Goal: Task Accomplishment & Management: Use online tool/utility

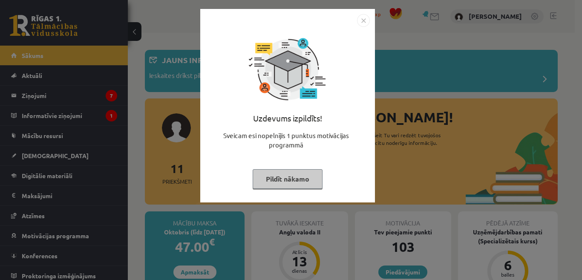
click at [301, 186] on button "Pildīt nākamo" at bounding box center [288, 179] width 70 height 20
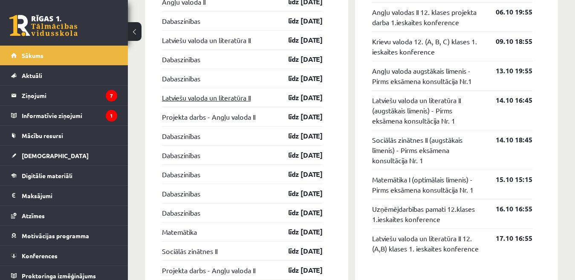
scroll to position [853, 0]
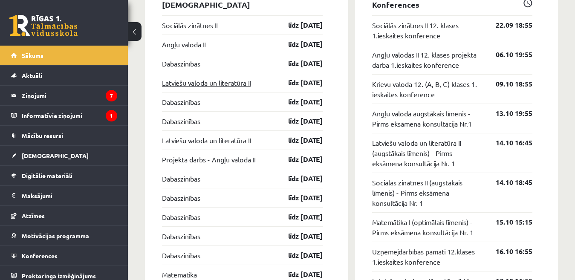
click at [238, 85] on link "Latviešu valoda un literatūra II" at bounding box center [206, 83] width 89 height 10
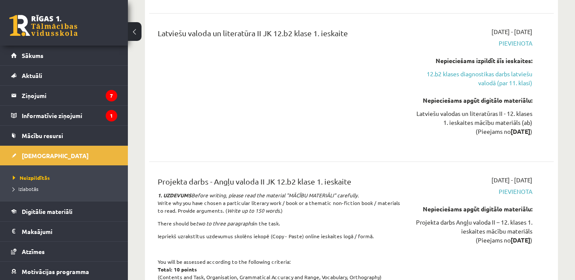
scroll to position [895, 0]
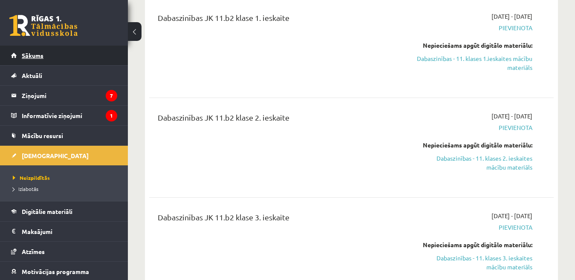
click at [50, 55] on link "Sākums" at bounding box center [64, 56] width 106 height 20
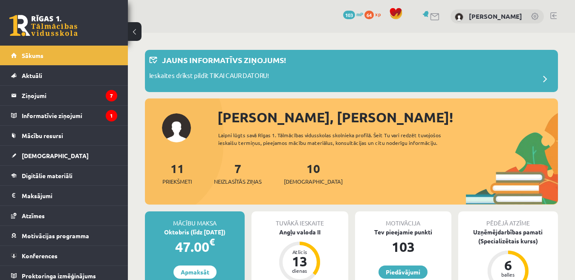
click at [554, 19] on link at bounding box center [553, 15] width 6 height 7
